Goal: Information Seeking & Learning: Learn about a topic

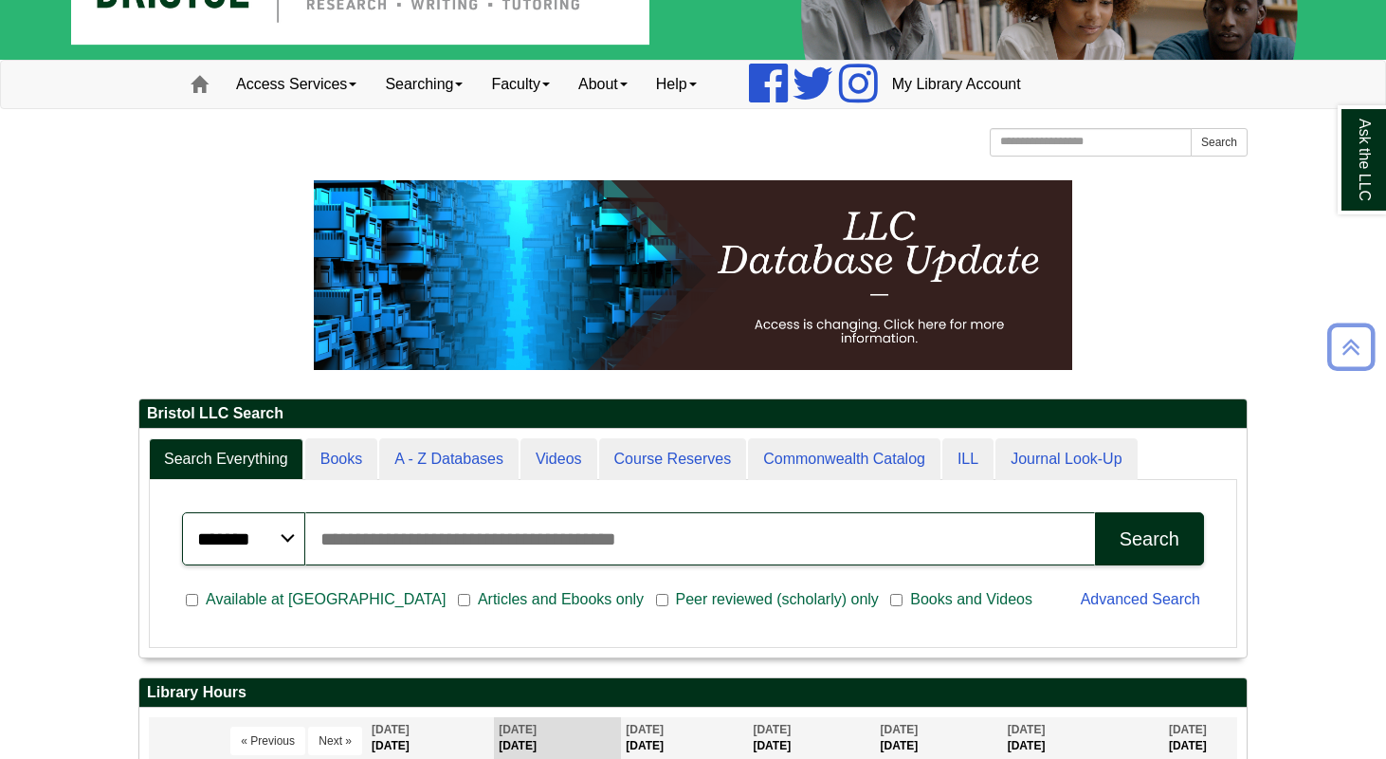
scroll to position [229, 1107]
click at [1355, 171] on link "Ask the LLC" at bounding box center [1362, 159] width 49 height 109
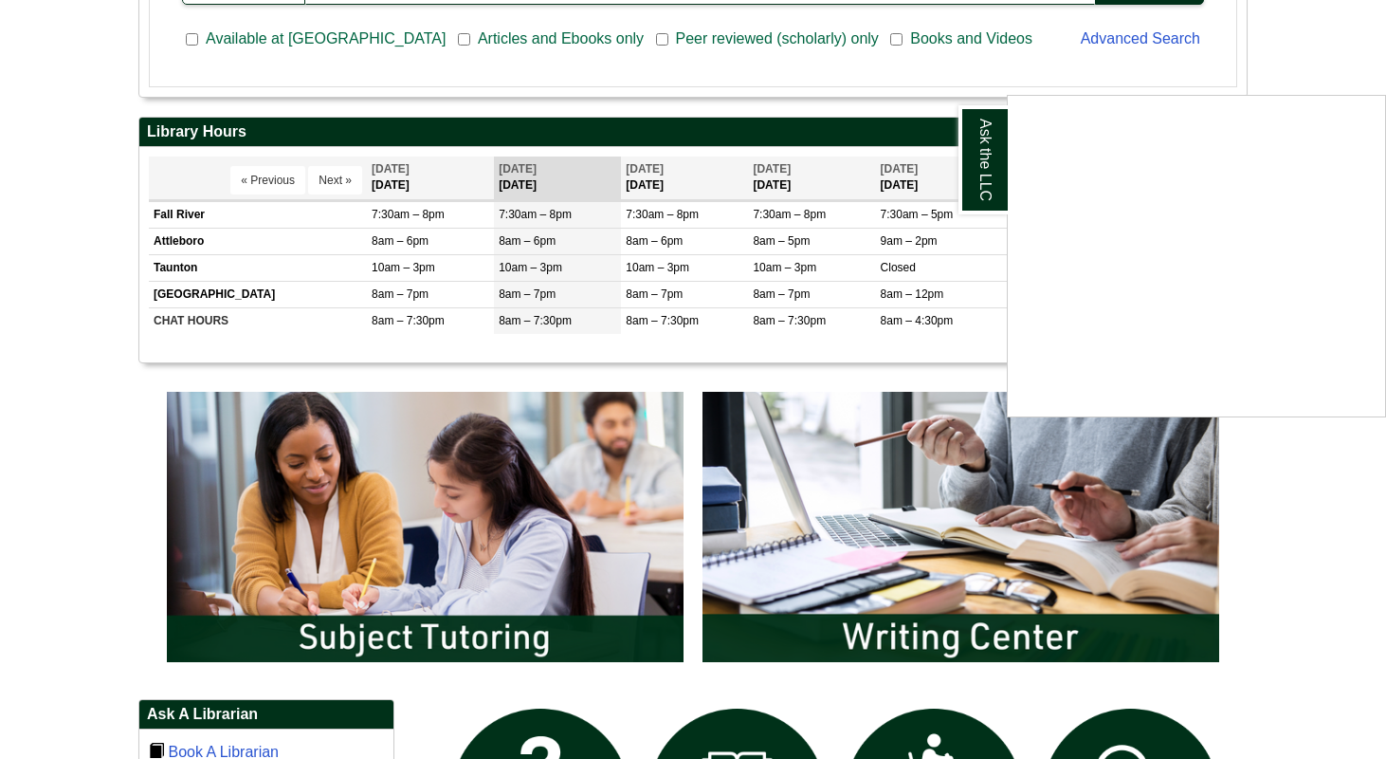
scroll to position [649, 0]
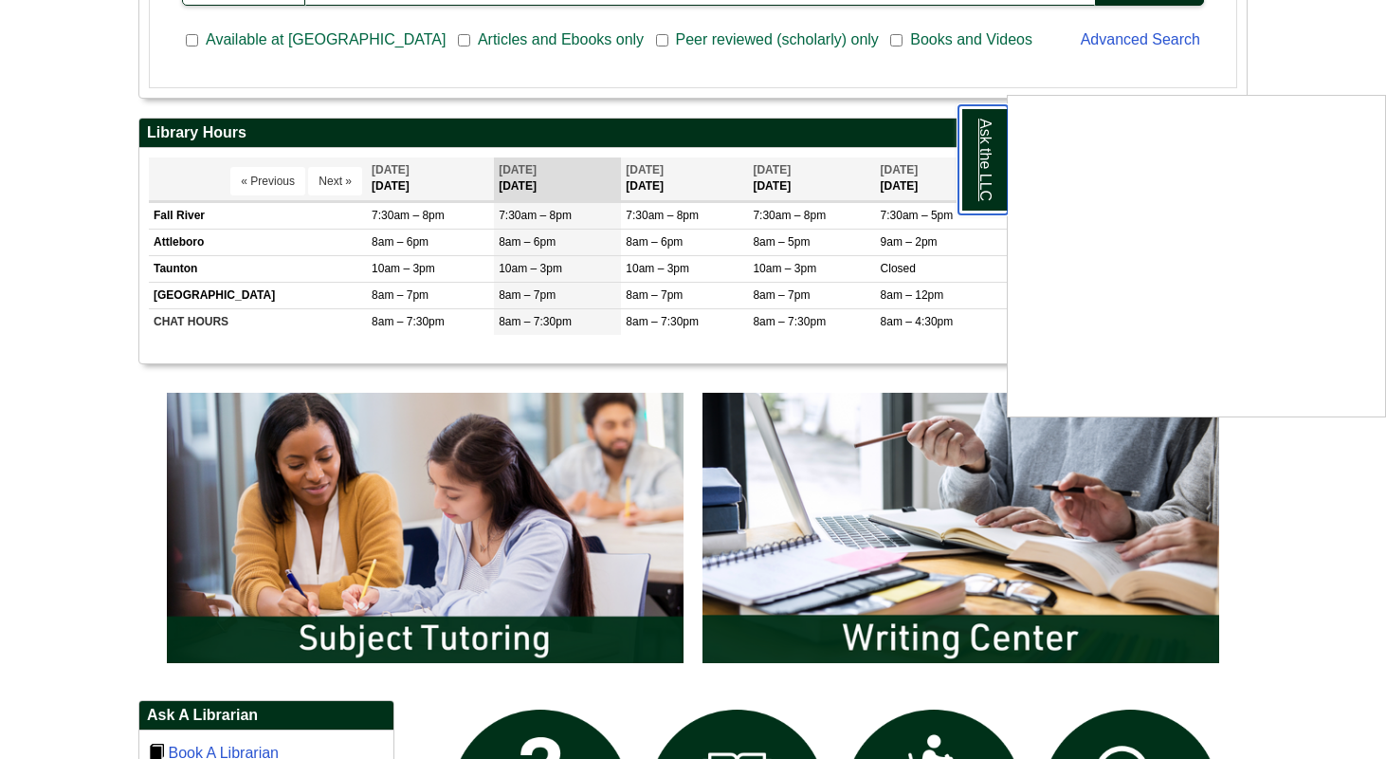
click at [978, 138] on link "Ask the LLC" at bounding box center [983, 159] width 49 height 109
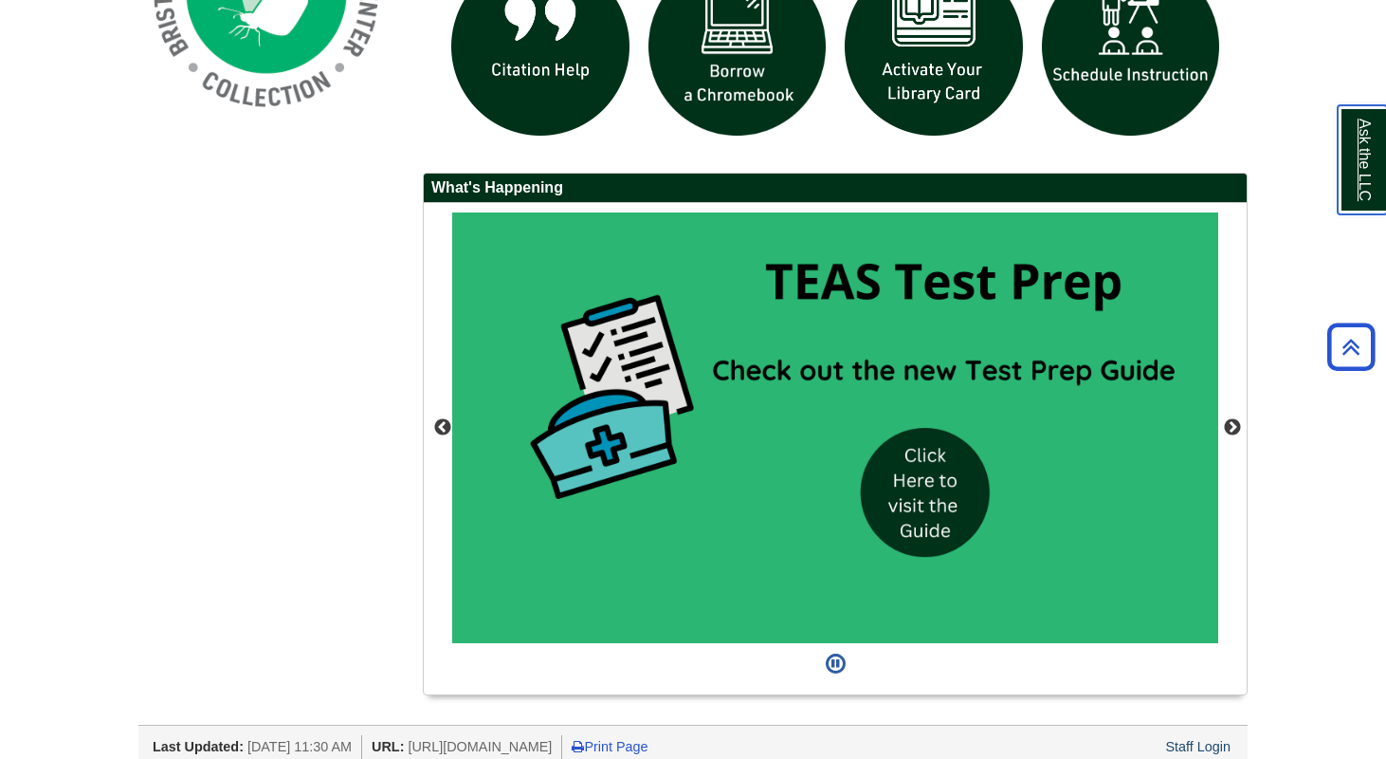
scroll to position [1593, 0]
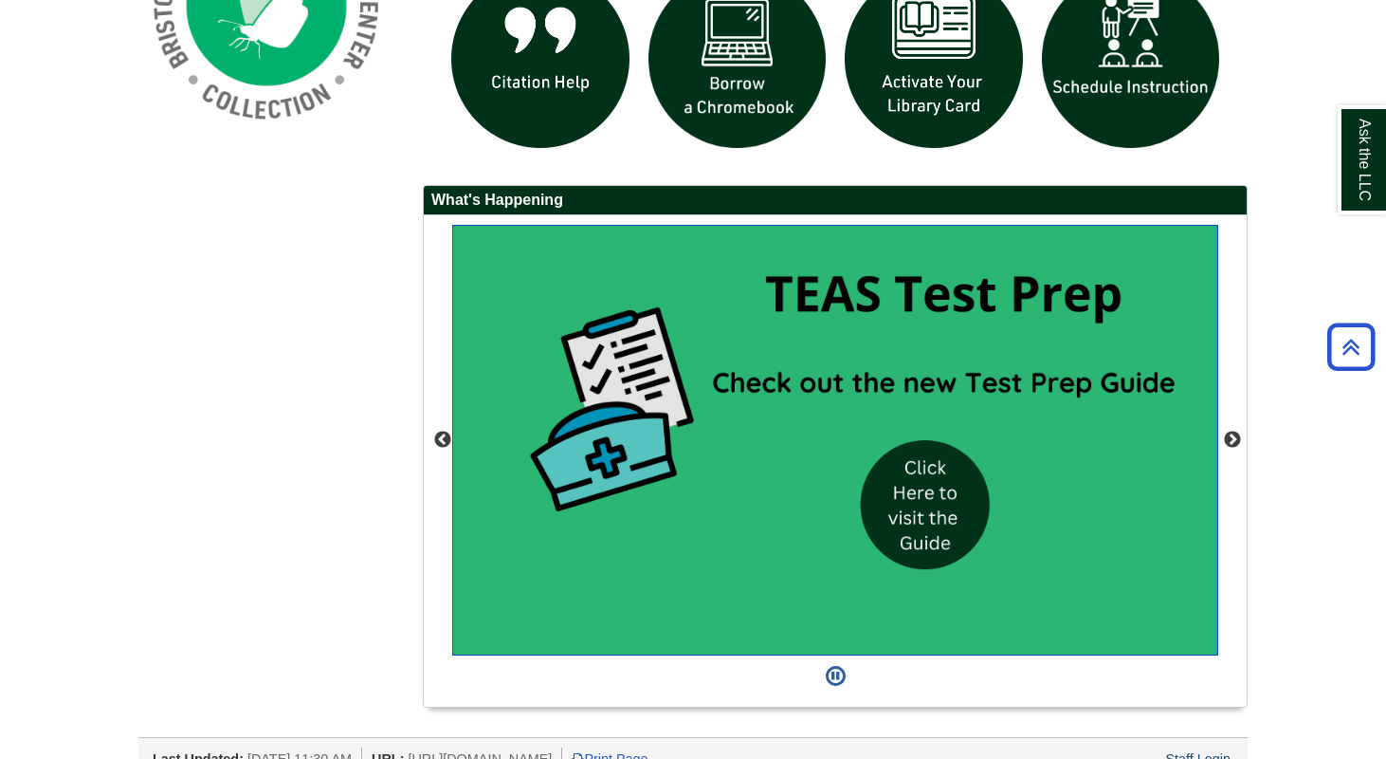
click at [903, 498] on img "slideshow" at bounding box center [835, 440] width 766 height 431
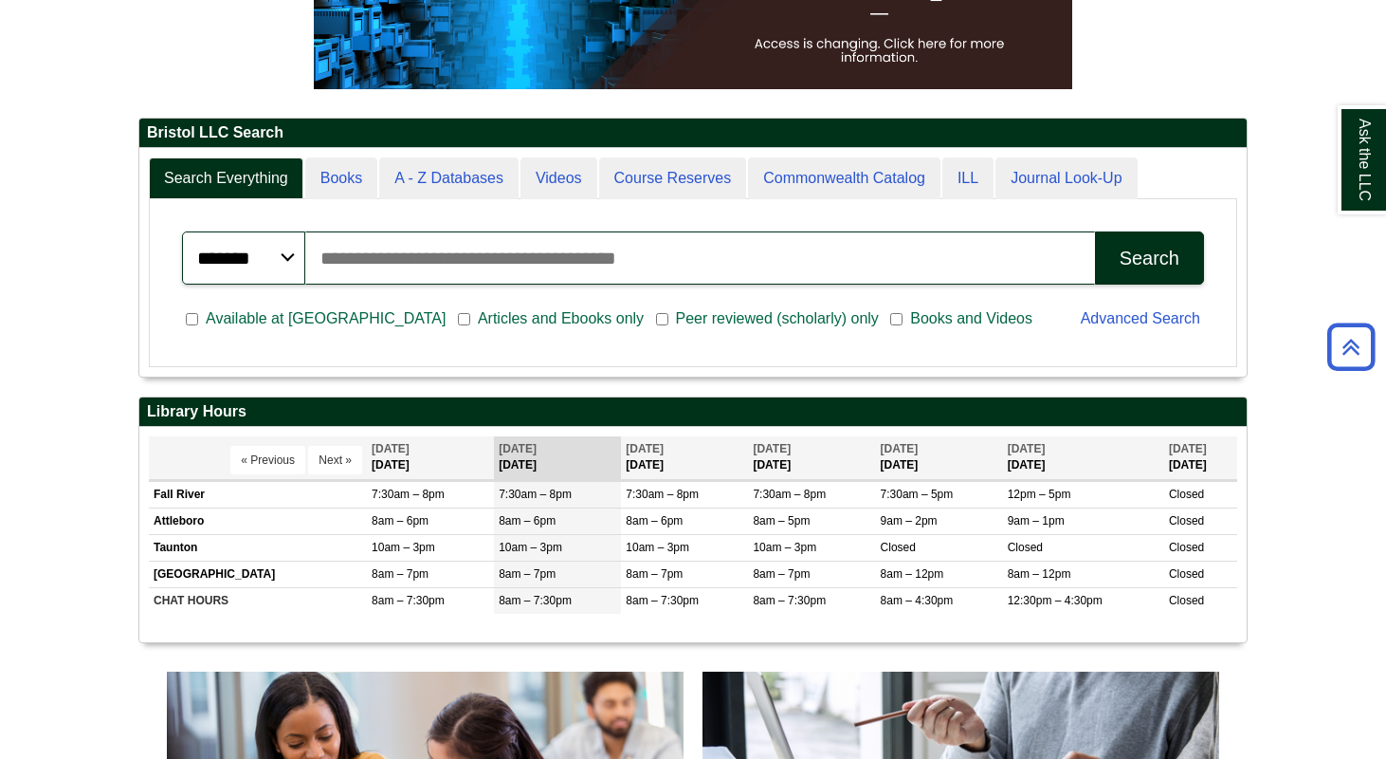
scroll to position [372, 0]
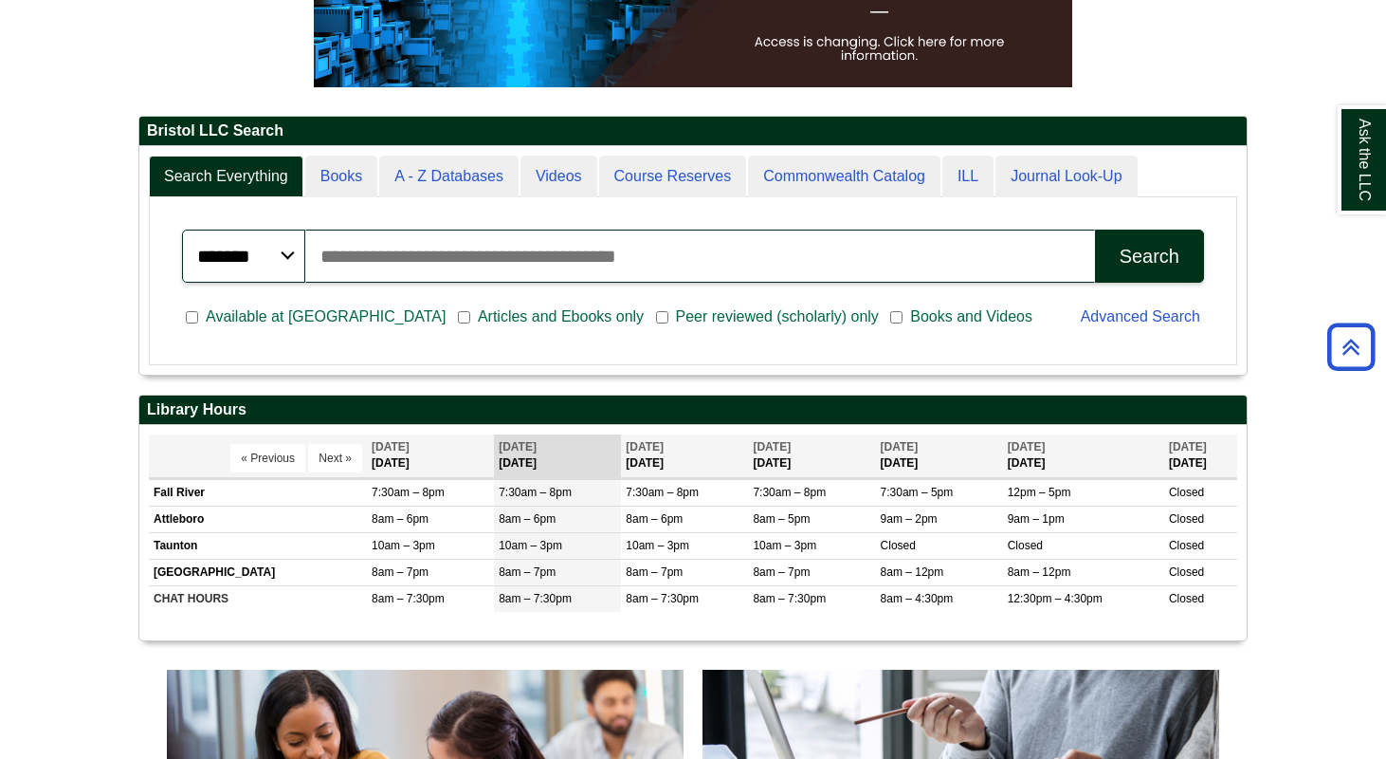
click at [809, 241] on input "Search articles, books, journals & more" at bounding box center [700, 255] width 790 height 53
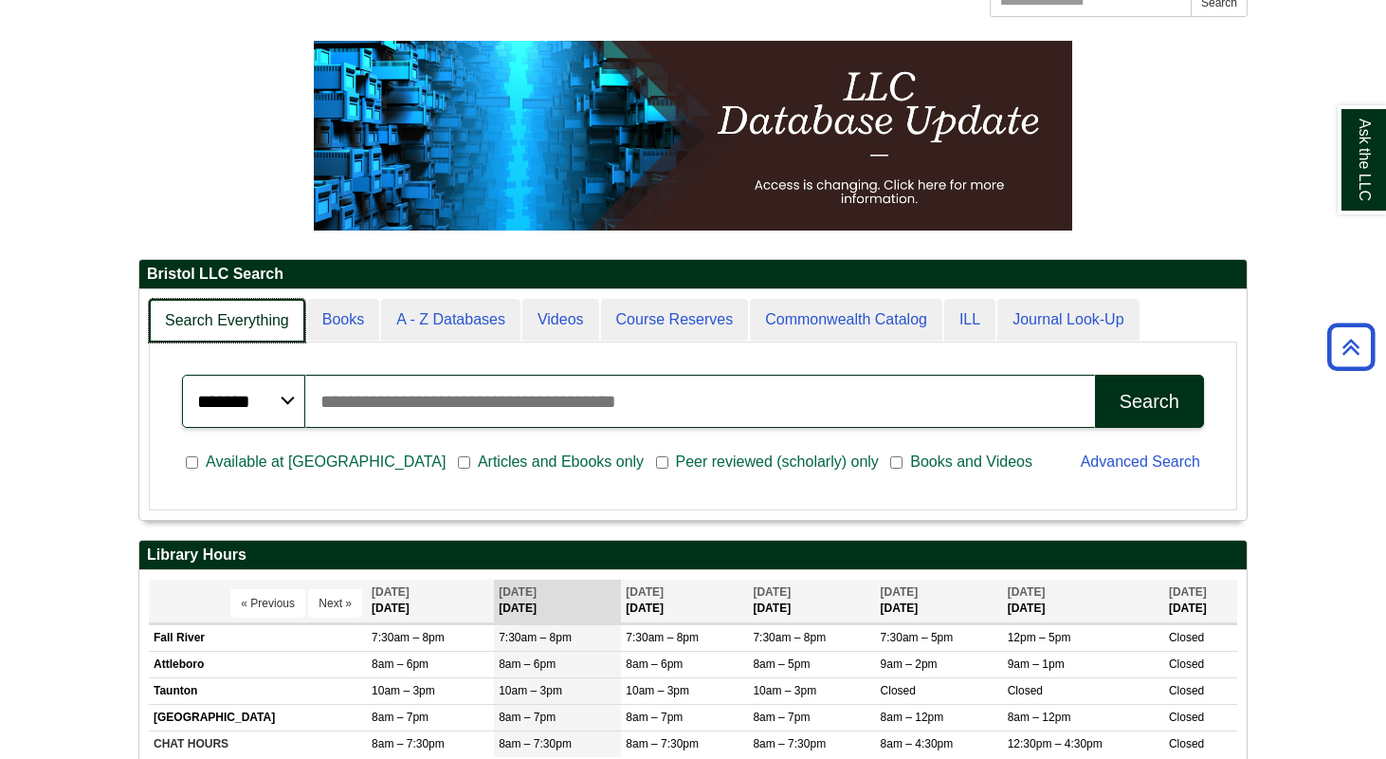
scroll to position [230, 1107]
type input "**********"
click at [1095, 375] on button "Search" at bounding box center [1149, 401] width 109 height 53
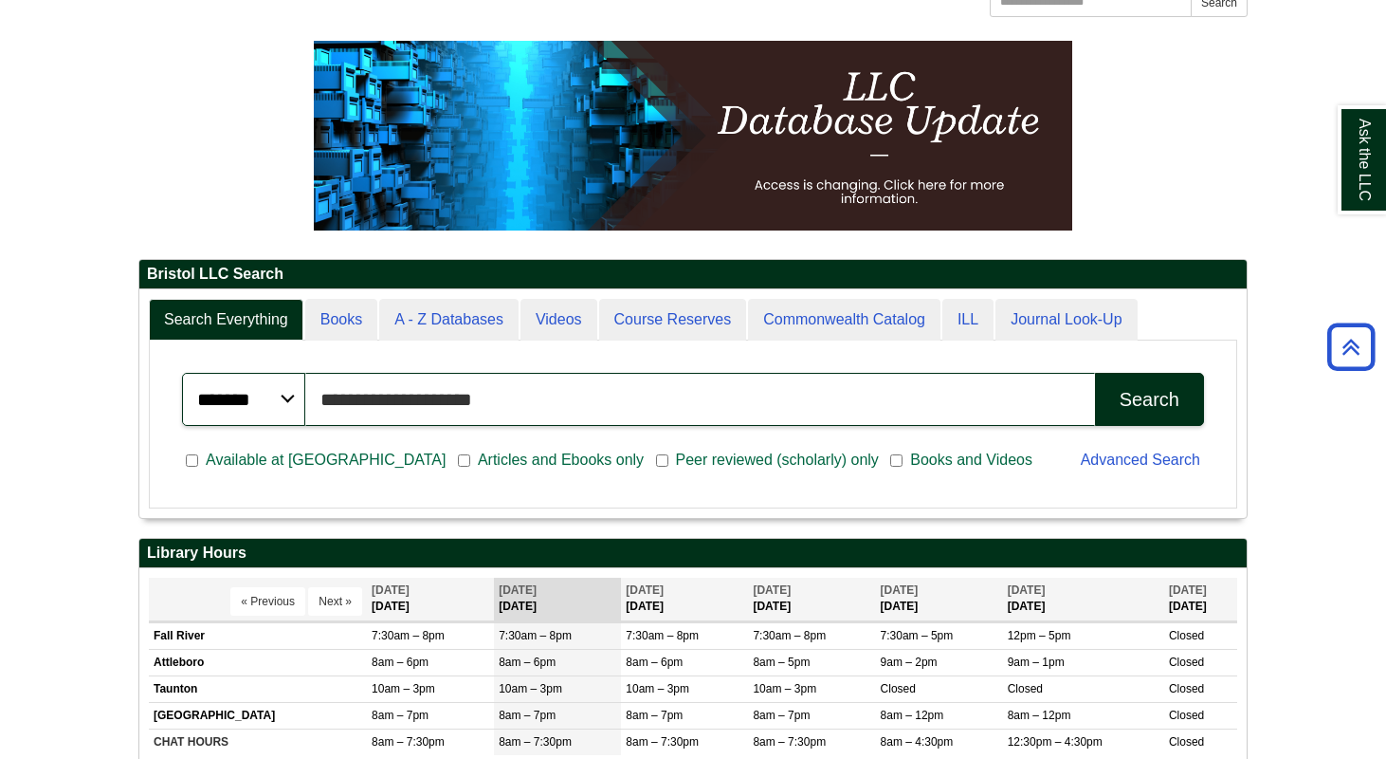
scroll to position [0, 0]
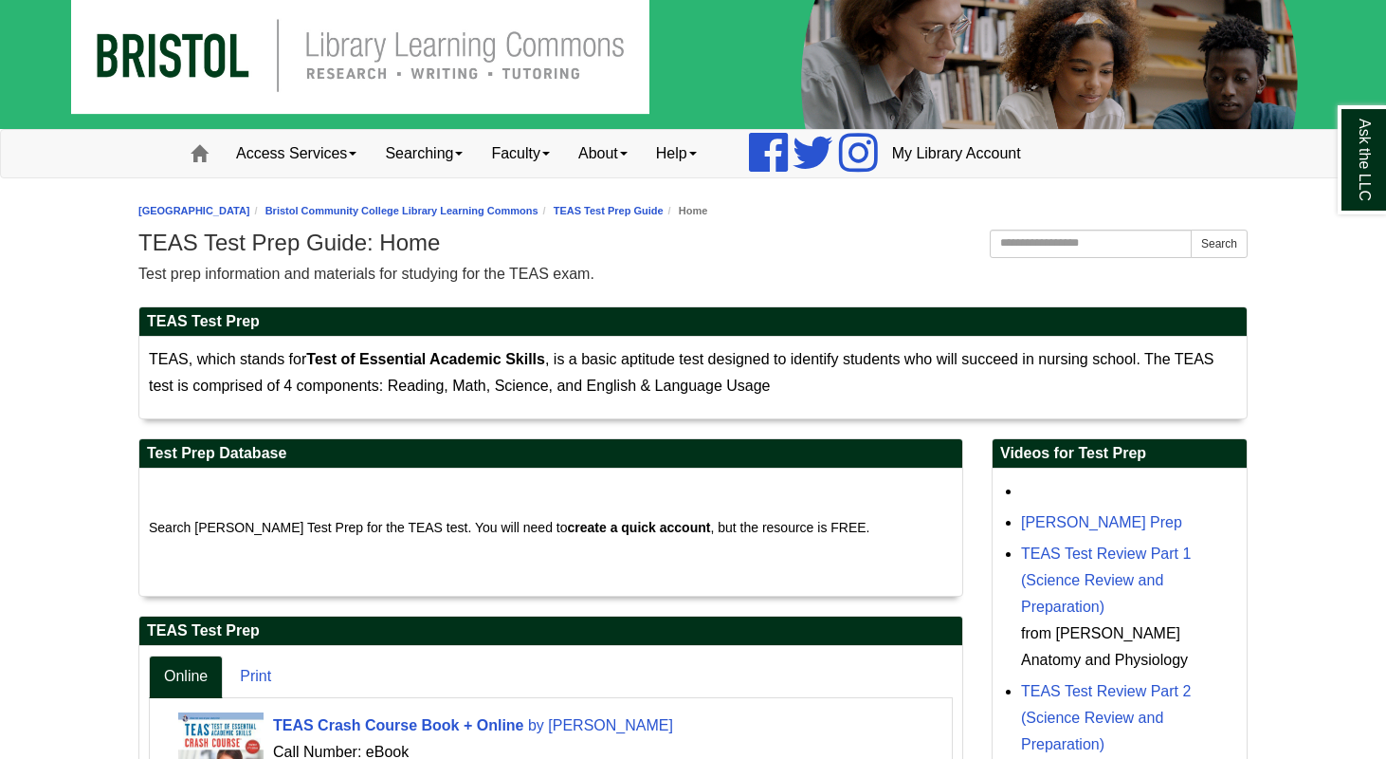
scroll to position [27, 0]
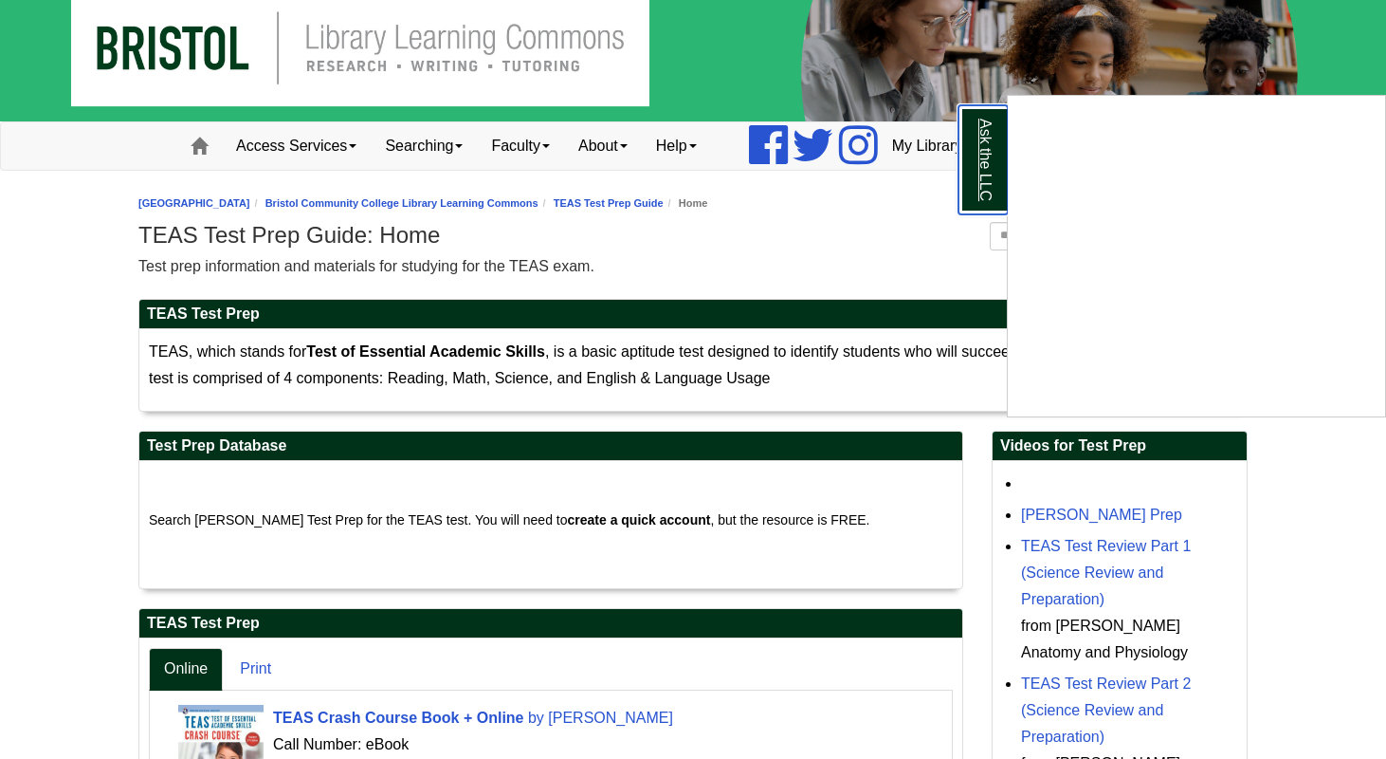
click at [983, 141] on link "Ask the LLC" at bounding box center [983, 159] width 49 height 109
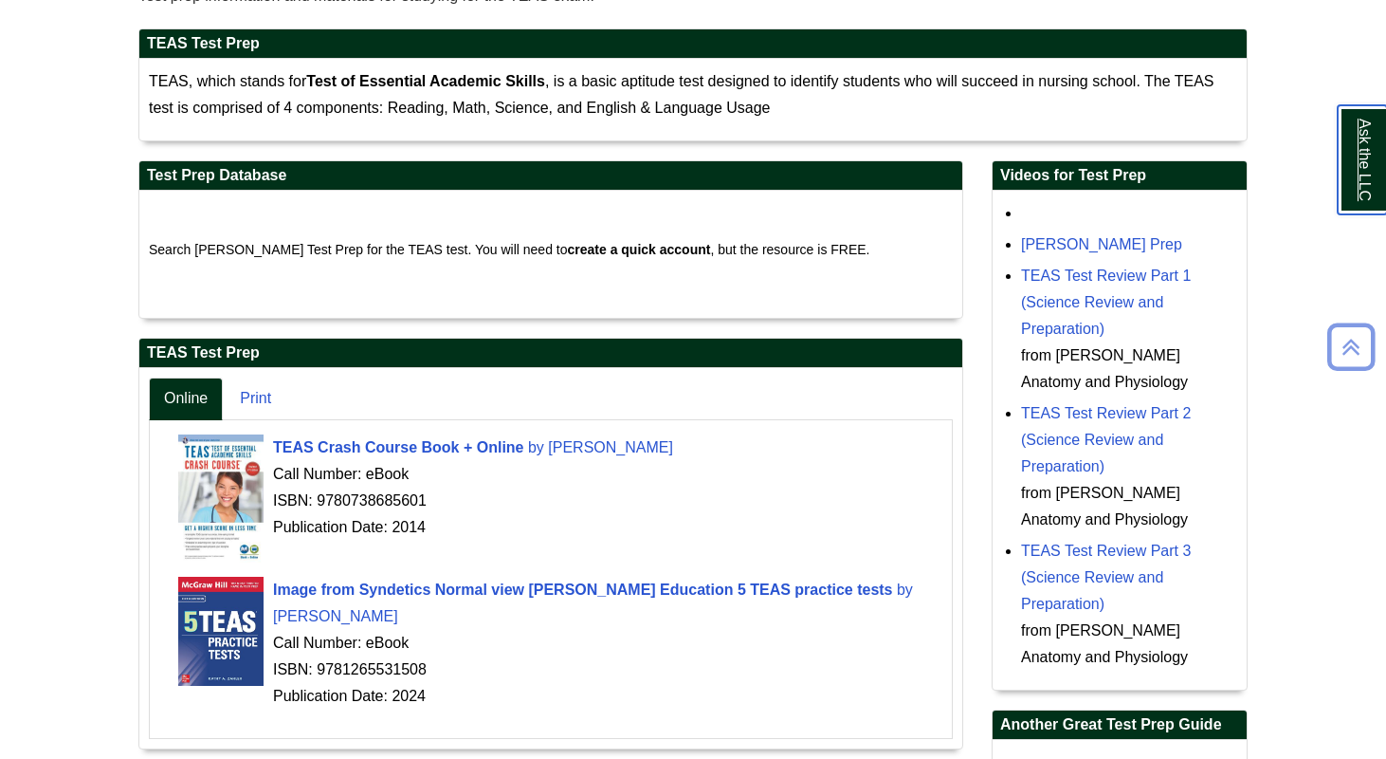
scroll to position [351, 0]
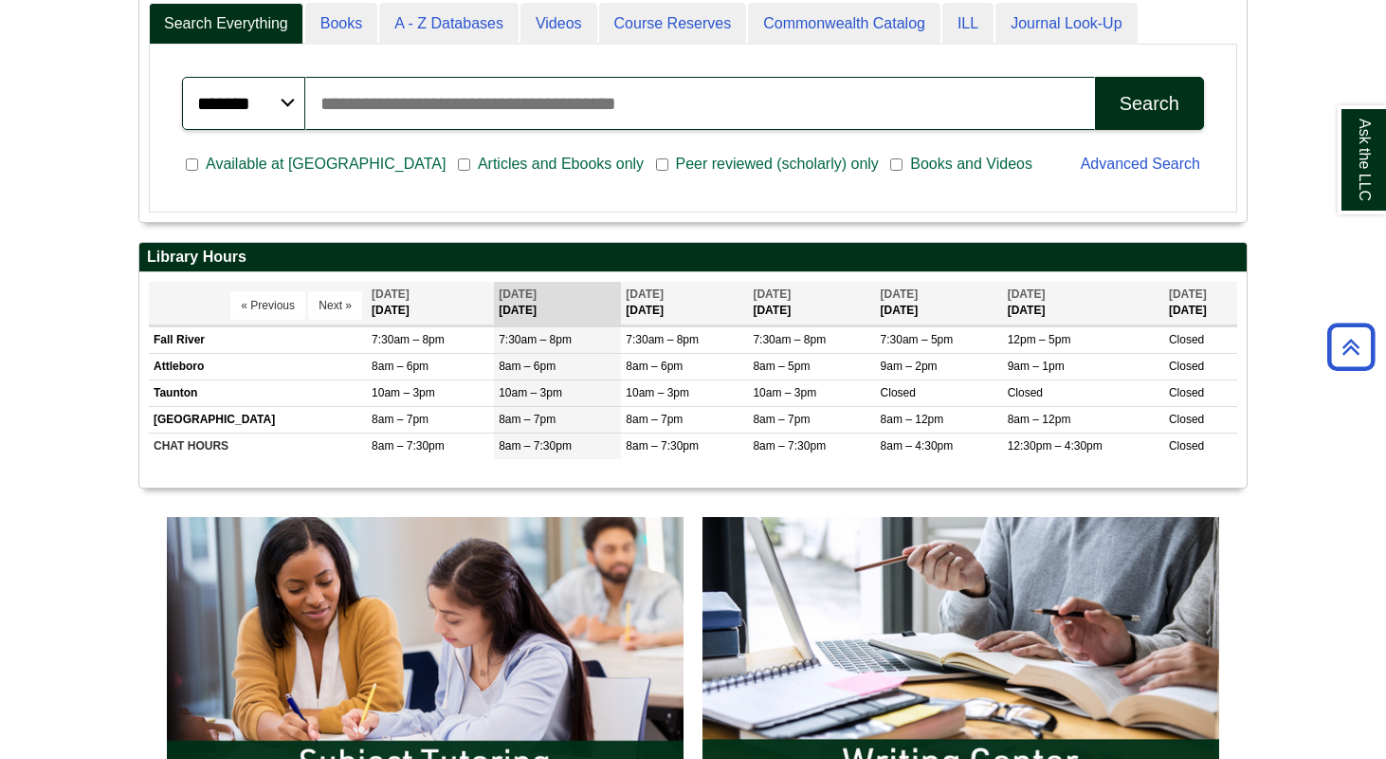
scroll to position [523, 0]
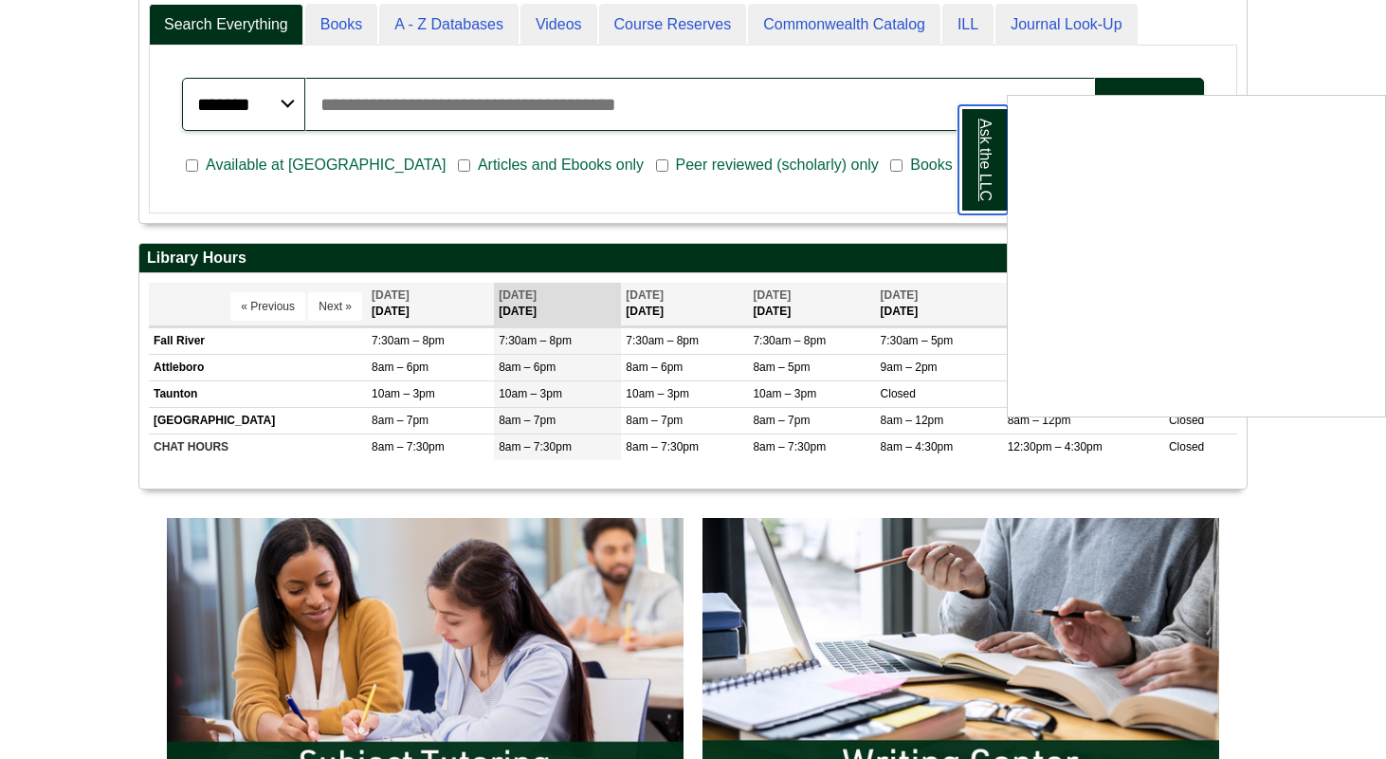
click at [993, 194] on link "Ask the LLC" at bounding box center [983, 159] width 49 height 109
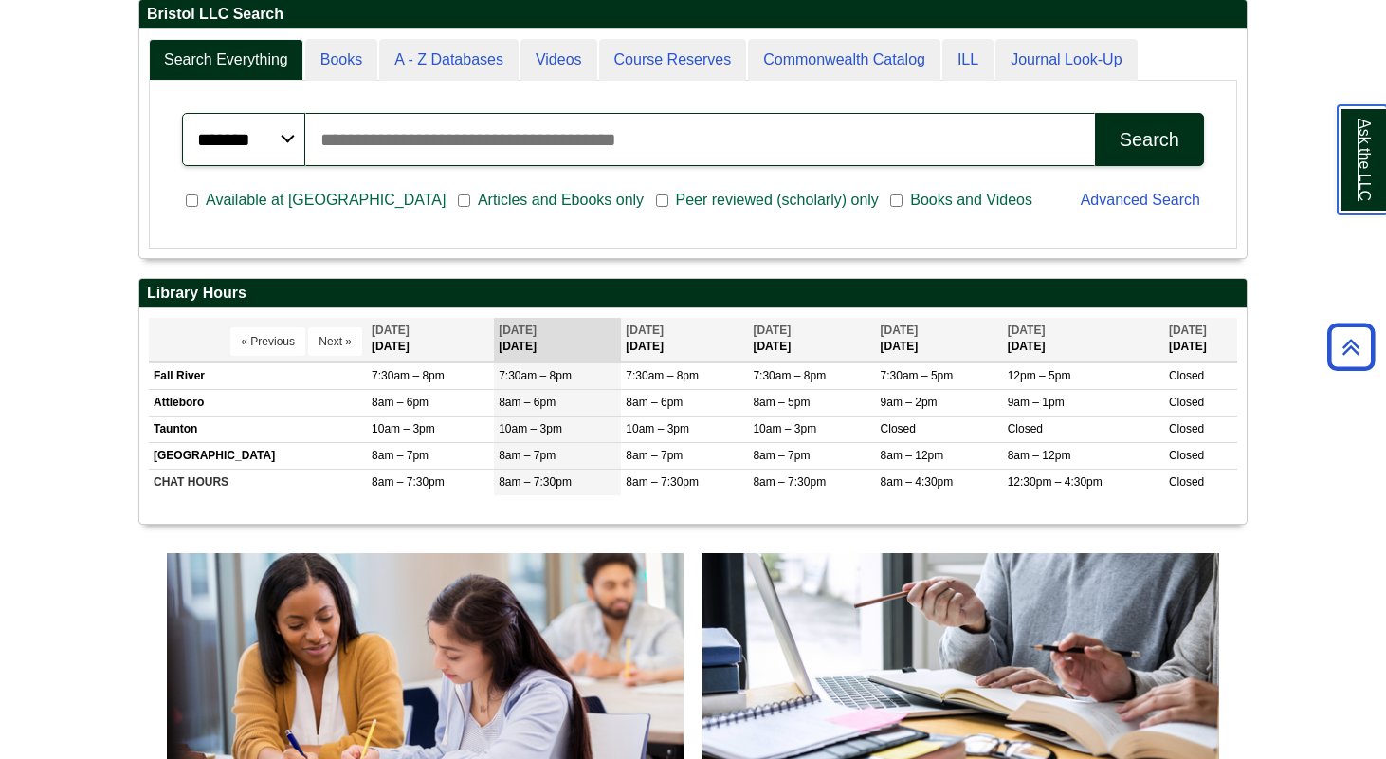
scroll to position [229, 1107]
